Goal: Task Accomplishment & Management: Complete application form

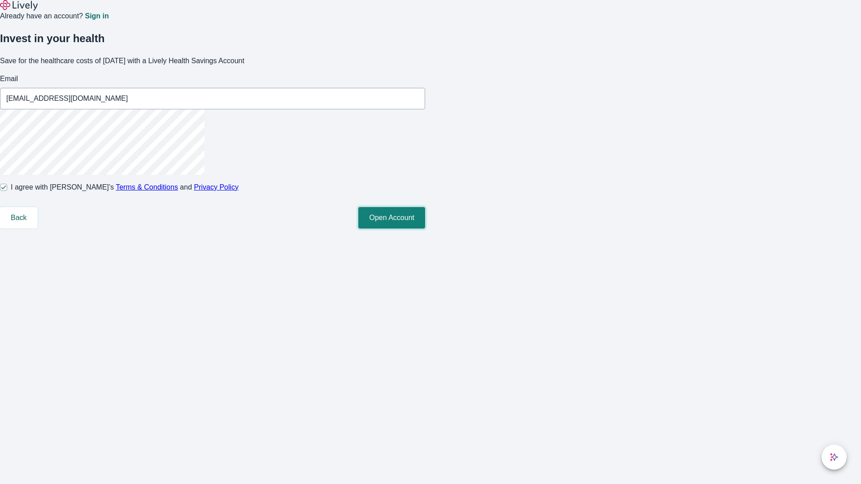
click at [425, 229] on button "Open Account" at bounding box center [391, 218] width 67 height 22
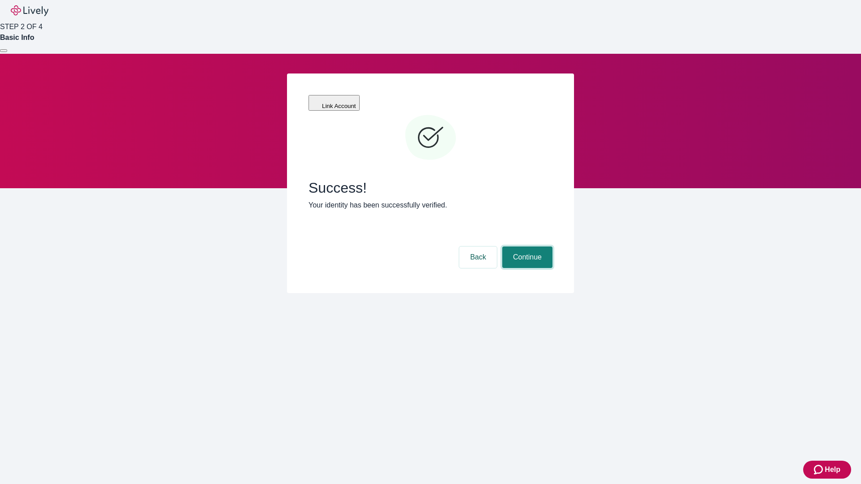
click at [526, 247] on button "Continue" at bounding box center [527, 258] width 50 height 22
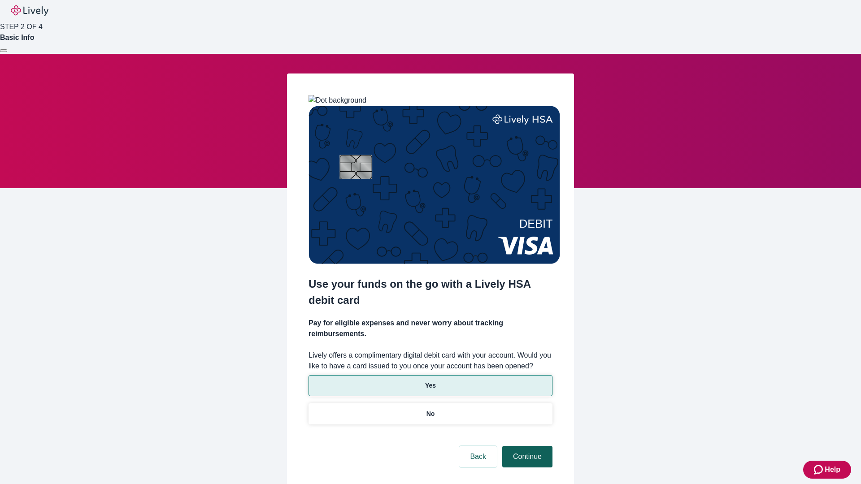
click at [430, 381] on p "Yes" at bounding box center [430, 385] width 11 height 9
click at [526, 446] on button "Continue" at bounding box center [527, 457] width 50 height 22
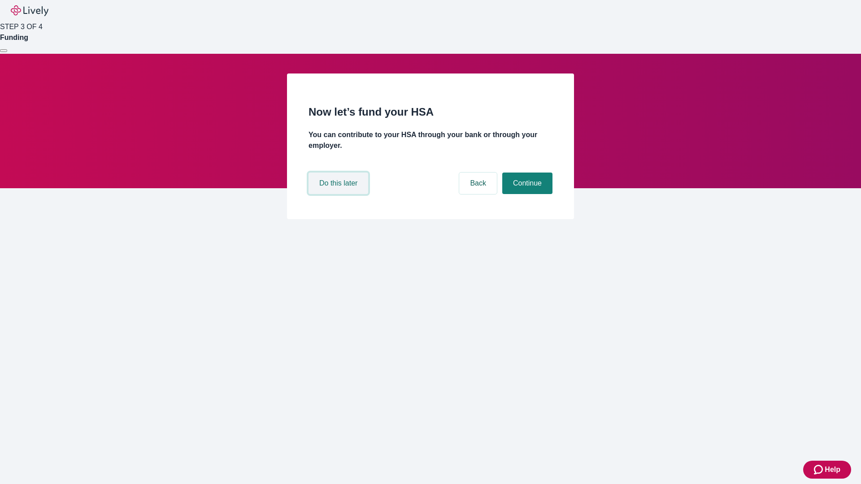
click at [339, 194] on button "Do this later" at bounding box center [338, 184] width 60 height 22
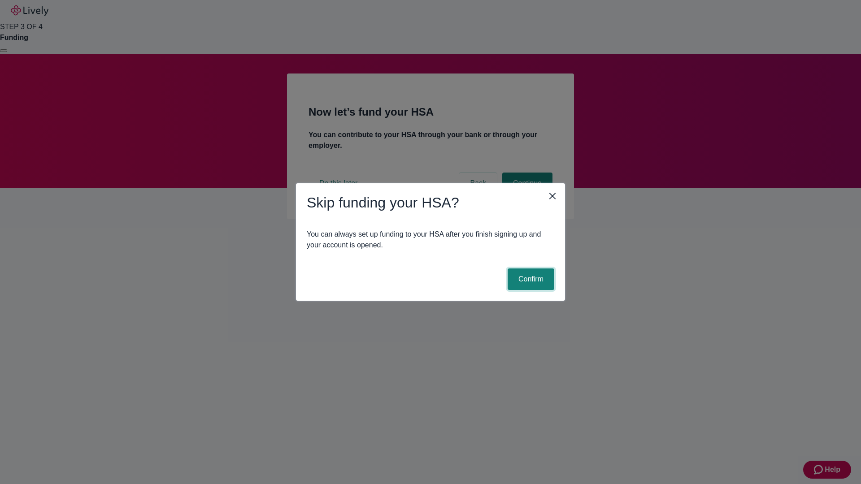
click at [529, 279] on button "Confirm" at bounding box center [530, 280] width 47 height 22
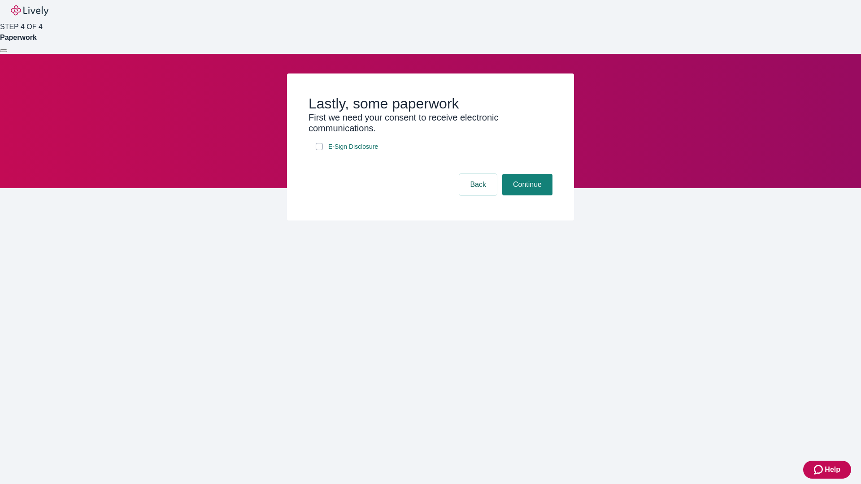
click at [319, 150] on input "E-Sign Disclosure" at bounding box center [319, 146] width 7 height 7
checkbox input "true"
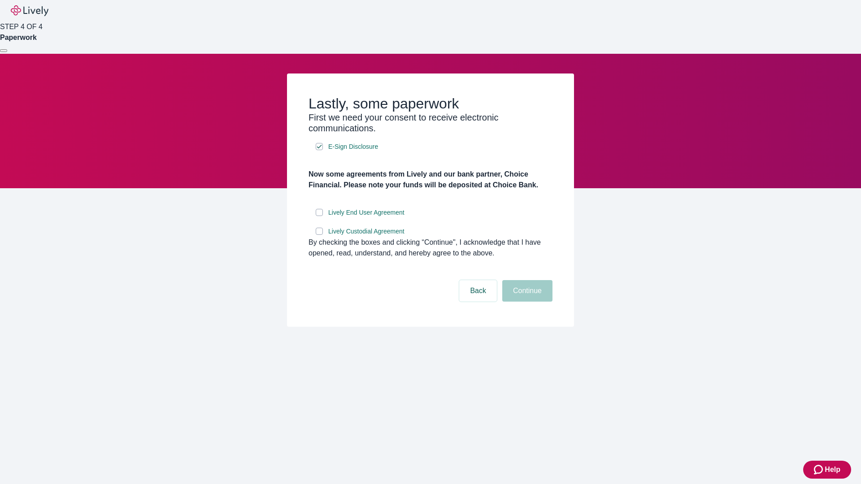
click at [319, 216] on input "Lively End User Agreement" at bounding box center [319, 212] width 7 height 7
checkbox input "true"
click at [319, 235] on input "Lively Custodial Agreement" at bounding box center [319, 231] width 7 height 7
checkbox input "true"
click at [526, 302] on button "Continue" at bounding box center [527, 291] width 50 height 22
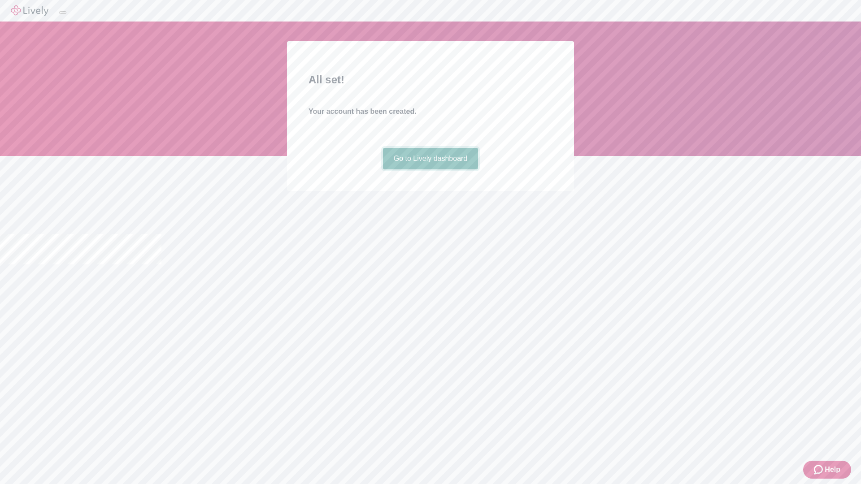
click at [430, 169] on link "Go to Lively dashboard" at bounding box center [430, 159] width 95 height 22
